Goal: Task Accomplishment & Management: Complete application form

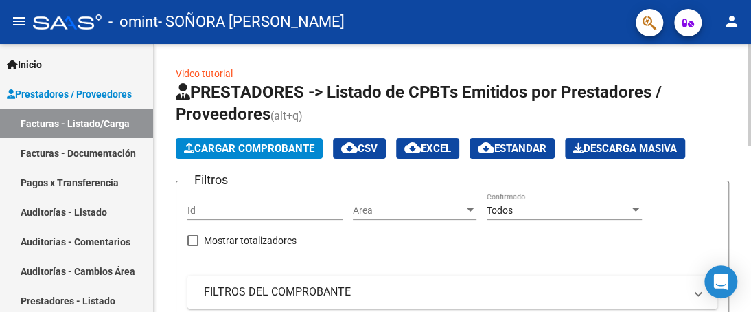
click at [314, 147] on span "Cargar Comprobante" at bounding box center [249, 148] width 130 height 12
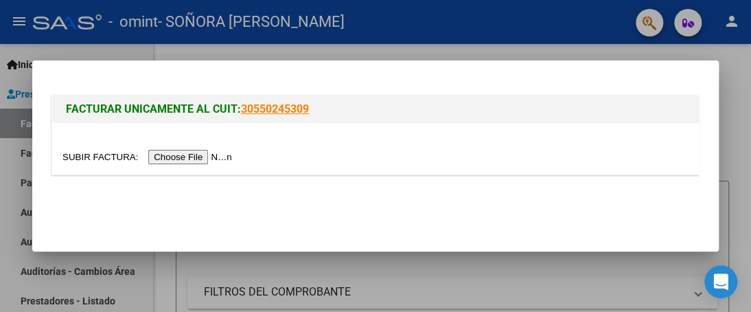
click at [168, 158] on input "file" at bounding box center [149, 157] width 174 height 14
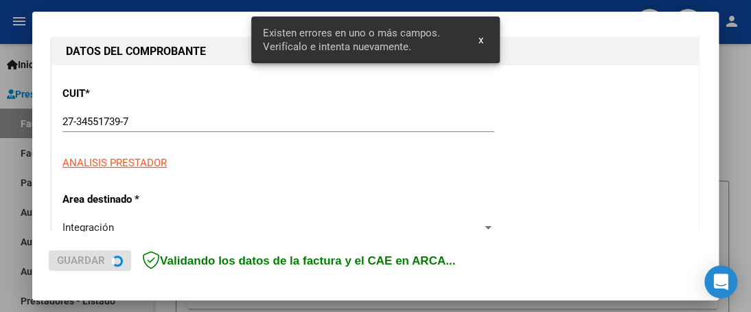
scroll to position [349, 0]
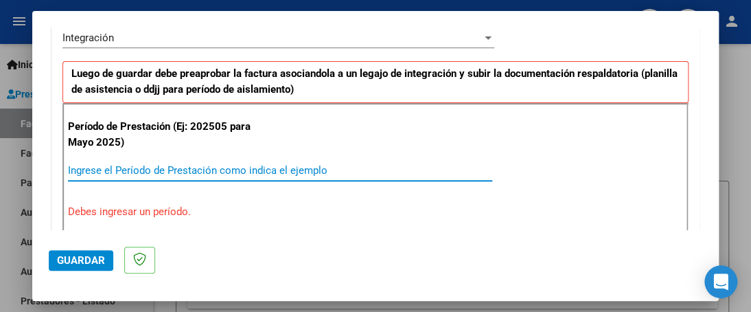
click at [257, 171] on input "Ingrese el Período de Prestación como indica el ejemplo" at bounding box center [280, 170] width 424 height 12
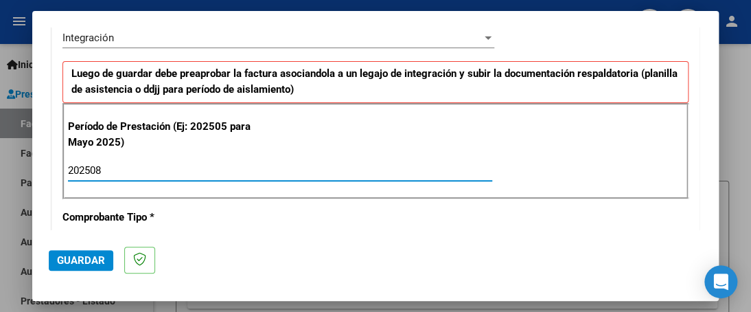
type input "202508"
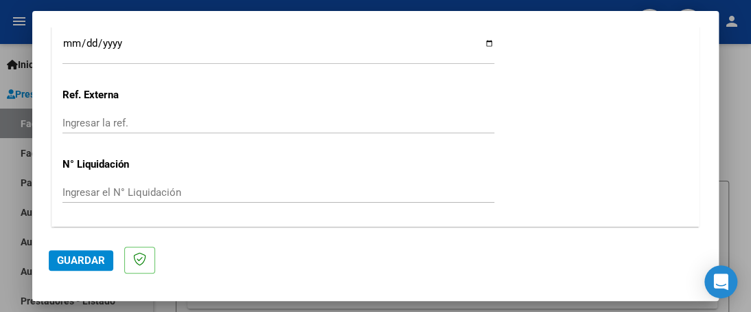
scroll to position [1045, 0]
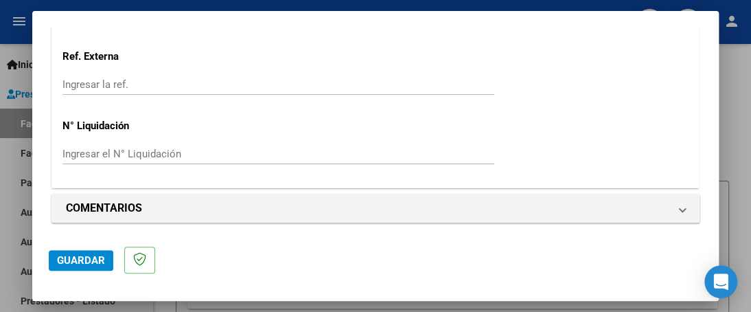
click at [98, 260] on span "Guardar" at bounding box center [81, 260] width 48 height 12
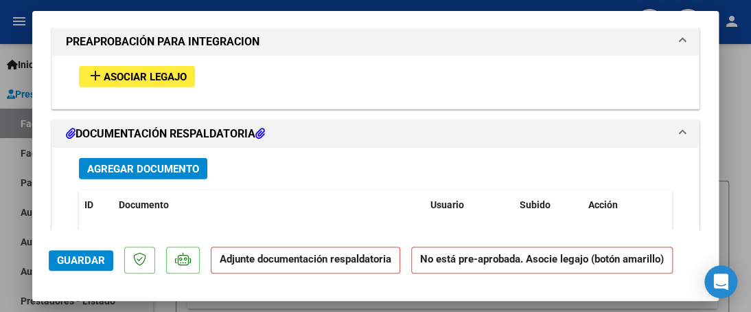
scroll to position [1302, 0]
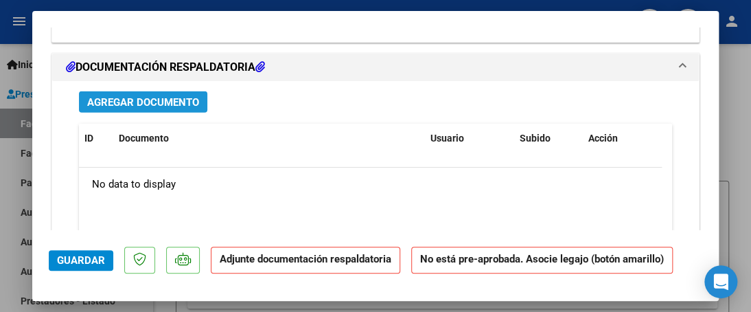
click at [195, 101] on span "Agregar Documento" at bounding box center [143, 102] width 112 height 12
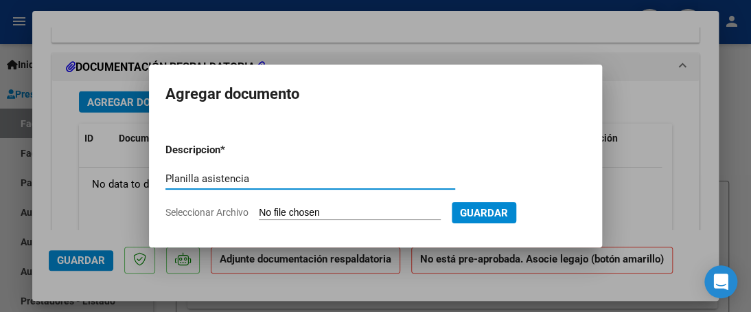
type input "Planilla asistencia"
click at [308, 214] on input "Seleccionar Archivo" at bounding box center [350, 213] width 182 height 13
type input "C:\fakepath\PLANILLA DE ASISTENCIA_27345517397_011_00004_00001131.pdf"
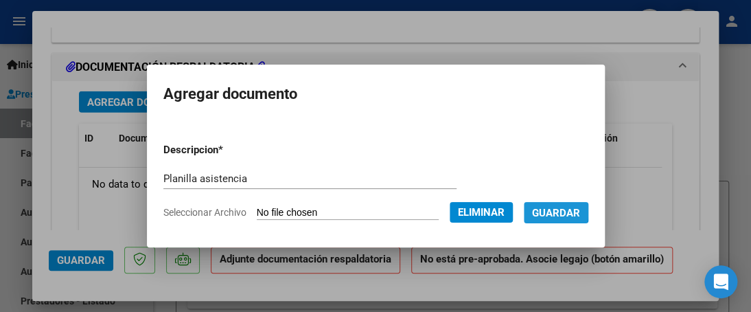
click at [551, 209] on span "Guardar" at bounding box center [556, 213] width 48 height 12
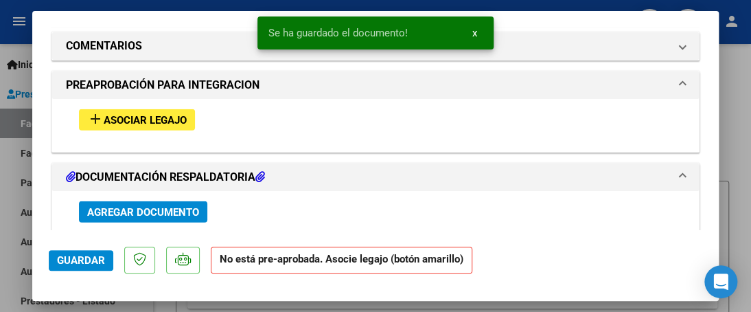
scroll to position [1151, 0]
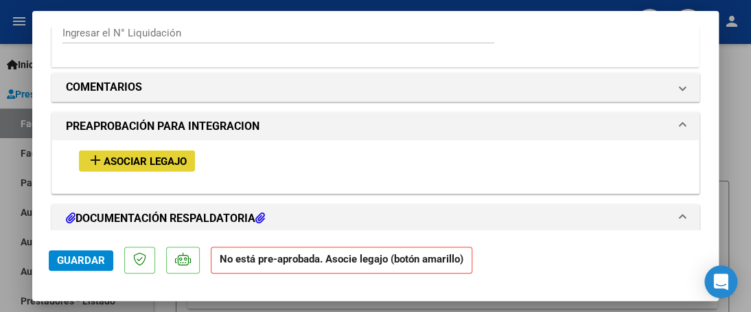
click at [170, 159] on span "Asociar Legajo" at bounding box center [145, 161] width 83 height 12
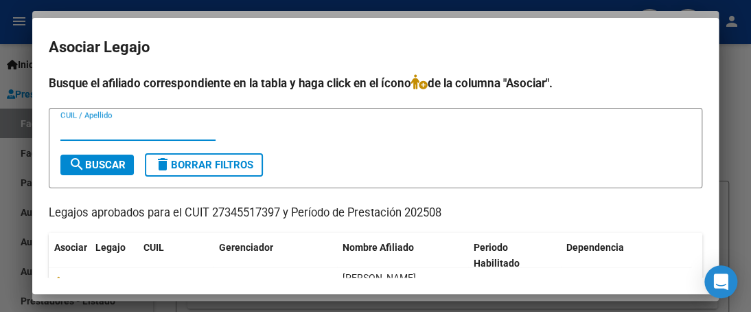
click at [129, 134] on input "CUIL / Apellido" at bounding box center [137, 130] width 155 height 12
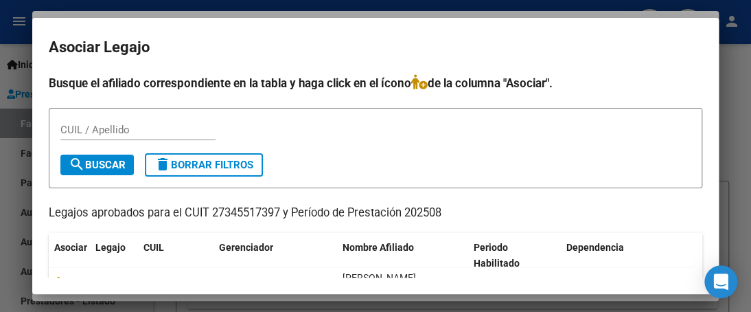
scroll to position [70, 0]
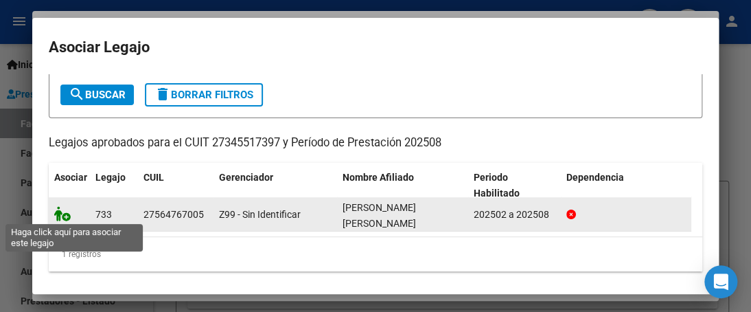
click at [63, 211] on icon at bounding box center [62, 213] width 16 height 15
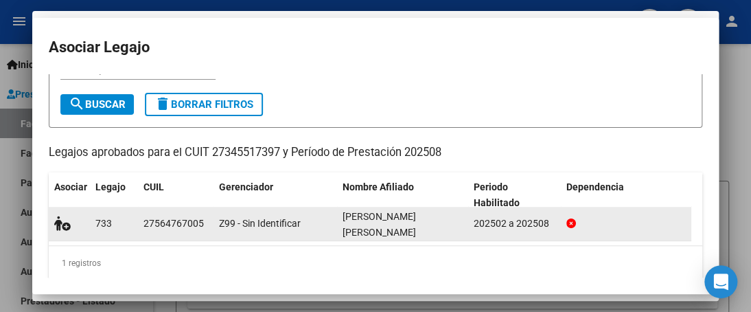
scroll to position [80, 0]
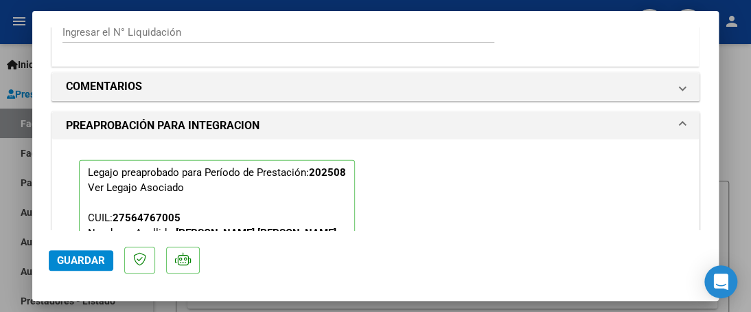
click at [73, 257] on span "Guardar" at bounding box center [81, 260] width 48 height 12
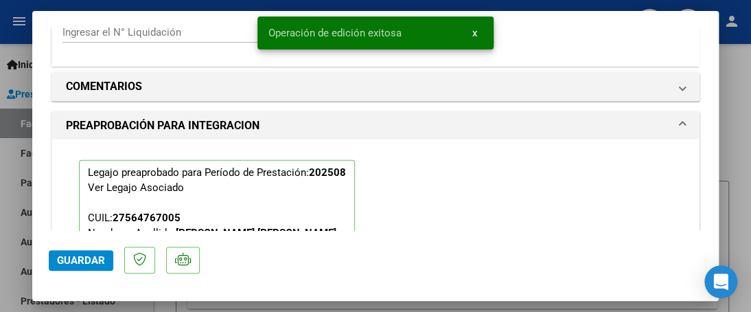
click at [732, 77] on div at bounding box center [375, 156] width 751 height 312
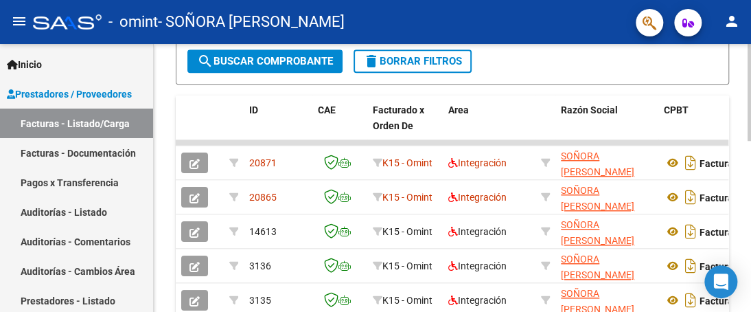
scroll to position [382, 0]
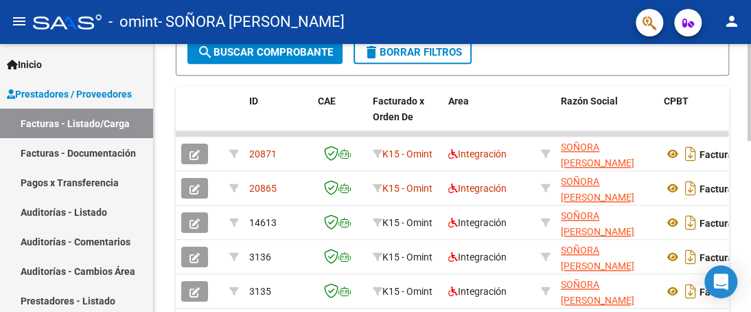
click at [750, 220] on div at bounding box center [749, 233] width 3 height 97
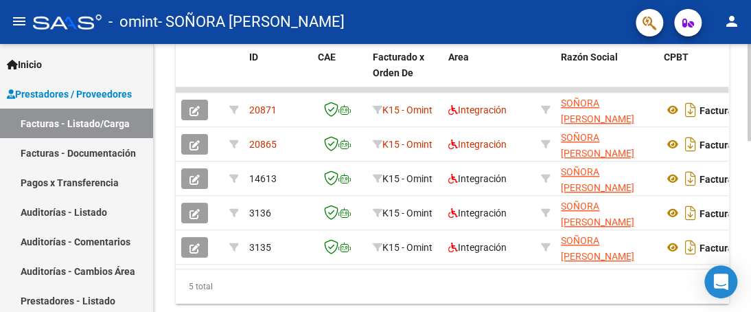
scroll to position [418, 0]
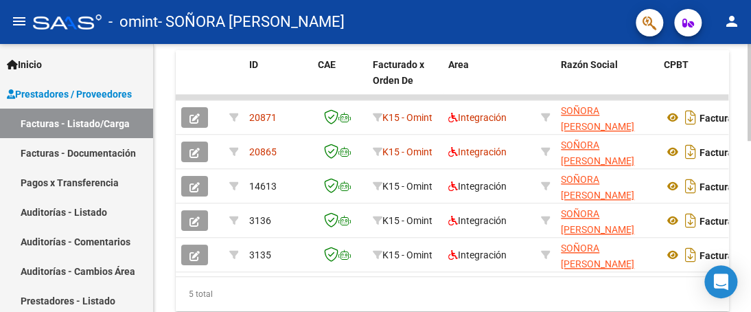
click at [748, 224] on div at bounding box center [749, 246] width 3 height 97
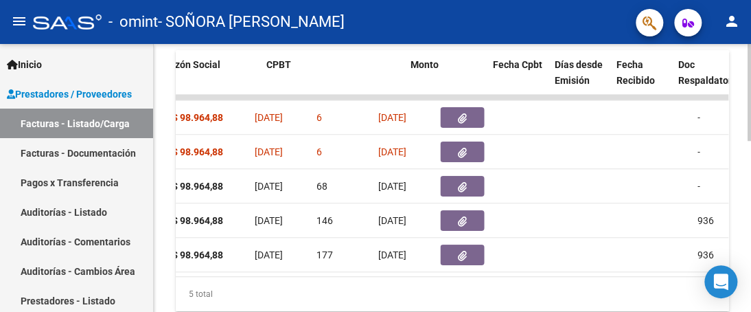
scroll to position [0, 376]
